Goal: Transaction & Acquisition: Book appointment/travel/reservation

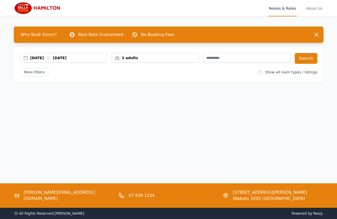
click at [228, 126] on div "Open main menu Rooms & Rates About Us Why Book Direct? Best Rate Guaranteed No …" at bounding box center [168, 109] width 337 height 219
click at [229, 123] on div "Open main menu Rooms & Rates About Us Why Book Direct? Best Rate Guaranteed No …" at bounding box center [168, 109] width 337 height 219
click at [231, 119] on div "Open main menu Rooms & Rates About Us Why Book Direct? Best Rate Guaranteed No …" at bounding box center [168, 109] width 337 height 219
click at [222, 122] on div "Open main menu Rooms & Rates About Us Why Book Direct? Best Rate Guaranteed No …" at bounding box center [168, 109] width 337 height 219
click at [222, 125] on div "Open main menu Rooms & Rates About Us Why Book Direct? Best Rate Guaranteed No …" at bounding box center [168, 109] width 337 height 219
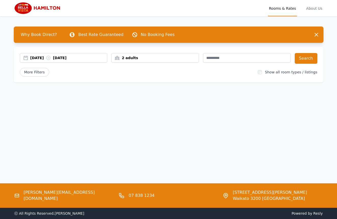
click at [219, 127] on div "Open main menu Rooms & Rates About Us Why Book Direct? Best Rate Guaranteed No …" at bounding box center [168, 109] width 337 height 219
click at [213, 130] on div "Open main menu Rooms & Rates About Us Why Book Direct? Best Rate Guaranteed No …" at bounding box center [168, 109] width 337 height 219
click at [199, 135] on div "Open main menu Rooms & Rates About Us Why Book Direct? Best Rate Guaranteed No …" at bounding box center [168, 109] width 337 height 219
click at [195, 137] on div "Open main menu Rooms & Rates About Us Why Book Direct? Best Rate Guaranteed No …" at bounding box center [168, 109] width 337 height 219
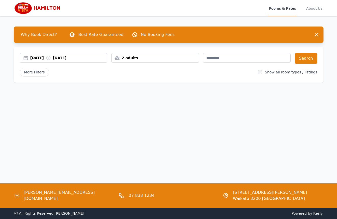
click at [203, 140] on div "Open main menu Rooms & Rates About Us Why Book Direct? Best Rate Guaranteed No …" at bounding box center [168, 109] width 337 height 219
click at [205, 139] on div "Open main menu Rooms & Rates About Us Why Book Direct? Best Rate Guaranteed No …" at bounding box center [168, 109] width 337 height 219
click at [202, 141] on div "Open main menu Rooms & Rates About Us Why Book Direct? Best Rate Guaranteed No …" at bounding box center [168, 109] width 337 height 219
click at [203, 137] on div "Open main menu Rooms & Rates About Us Why Book Direct? Best Rate Guaranteed No …" at bounding box center [168, 109] width 337 height 219
click at [205, 136] on div "Open main menu Rooms & Rates About Us Why Book Direct? Best Rate Guaranteed No …" at bounding box center [168, 109] width 337 height 219
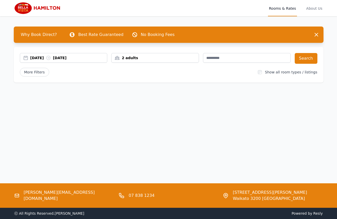
click at [199, 132] on div "Open main menu Rooms & Rates About Us Why Book Direct? Best Rate Guaranteed No …" at bounding box center [168, 109] width 337 height 219
click at [44, 56] on div "[DATE] [DATE]" at bounding box center [68, 57] width 77 height 5
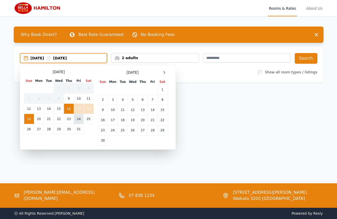
click at [78, 119] on td "24" at bounding box center [79, 119] width 10 height 10
click at [31, 130] on td "26" at bounding box center [29, 129] width 10 height 10
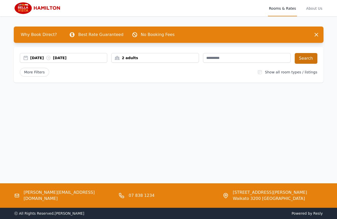
click at [310, 59] on button "Search" at bounding box center [306, 58] width 23 height 11
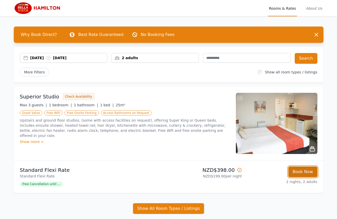
click at [312, 173] on button "Book Now" at bounding box center [302, 171] width 29 height 11
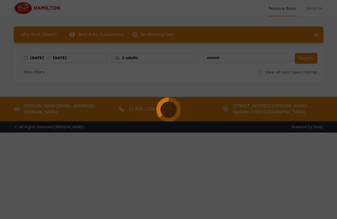
select select "**"
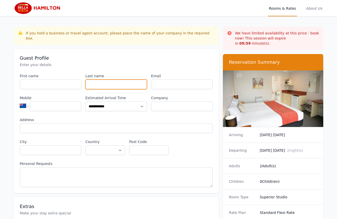
click at [135, 80] on input "Last name" at bounding box center [116, 84] width 62 height 10
click at [173, 79] on input "Email" at bounding box center [182, 84] width 62 height 10
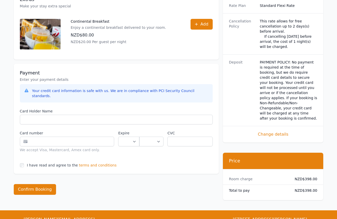
scroll to position [248, 0]
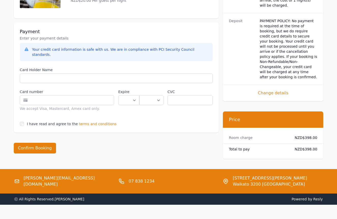
click at [100, 121] on span "terms and conditions" at bounding box center [98, 123] width 38 height 5
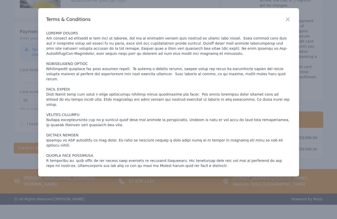
click at [283, 118] on p at bounding box center [168, 100] width 245 height 138
click at [264, 74] on p at bounding box center [168, 100] width 245 height 138
click at [280, 28] on div "Close Terms & Conditions" at bounding box center [168, 92] width 261 height 168
click at [288, 19] on icon "button" at bounding box center [288, 19] width 6 height 6
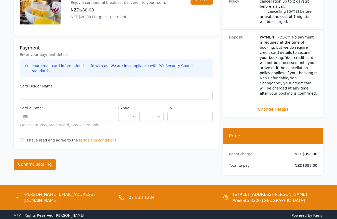
scroll to position [235, 0]
